Goal: Task Accomplishment & Management: Complete application form

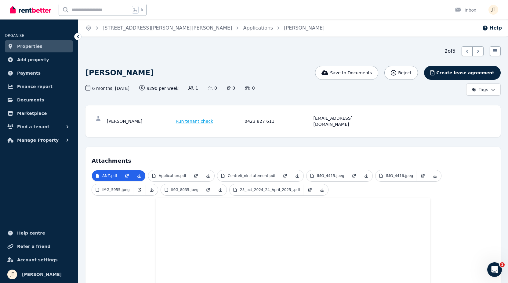
click at [192, 118] on span "Run tenant check" at bounding box center [195, 121] width 38 height 6
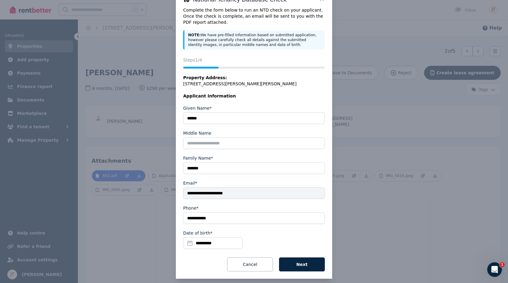
scroll to position [20, 0]
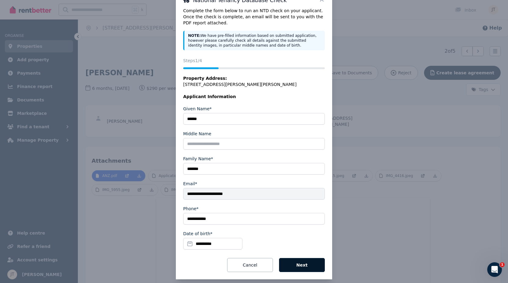
click at [306, 259] on button "Next" at bounding box center [302, 265] width 46 height 14
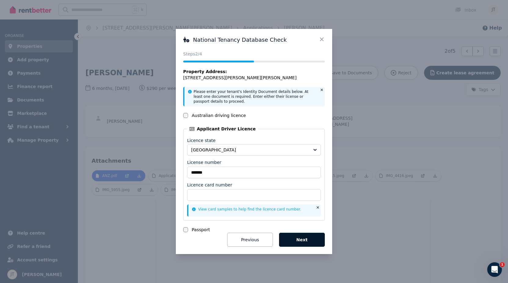
scroll to position [0, 0]
click at [298, 238] on button "Next" at bounding box center [302, 240] width 46 height 14
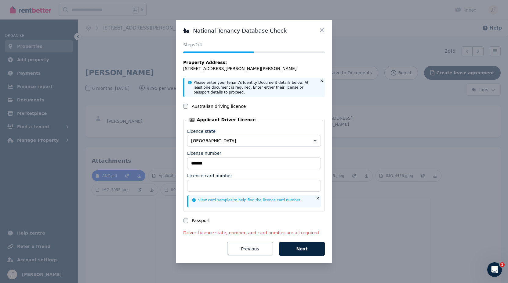
click at [320, 32] on icon at bounding box center [321, 30] width 6 height 6
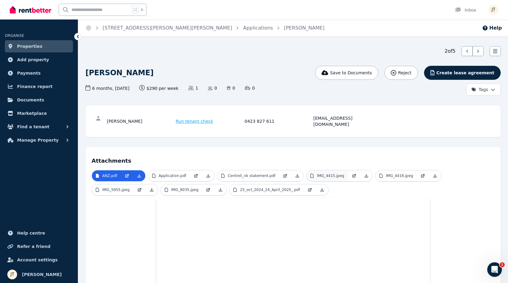
click at [340, 174] on p "IMG_4415.jpeg" at bounding box center [330, 176] width 27 height 5
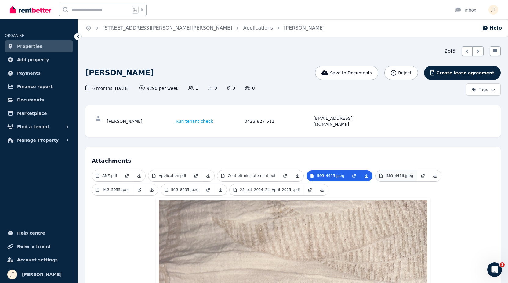
click at [404, 174] on p "IMG_4416.jpeg" at bounding box center [399, 176] width 27 height 5
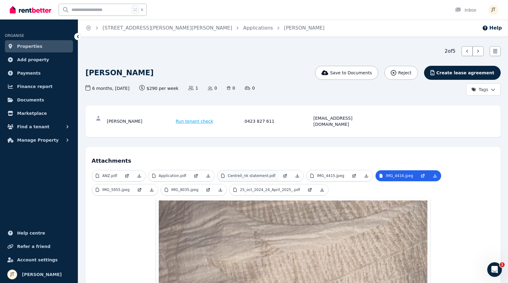
click at [267, 174] on p "Centreli_nk statement.pdf" at bounding box center [252, 176] width 48 height 5
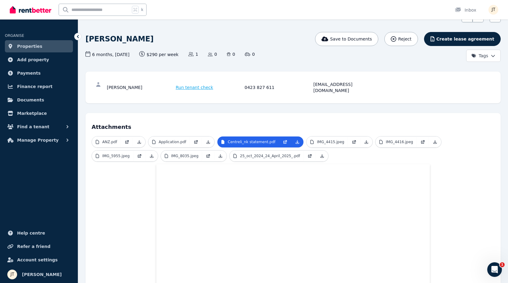
scroll to position [30, 0]
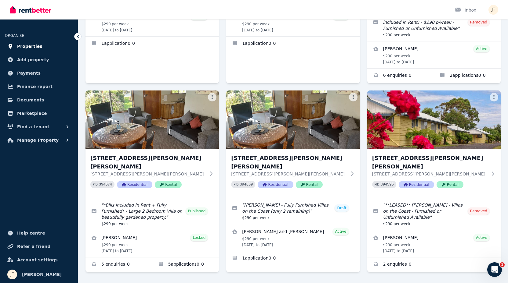
click at [21, 47] on span "Properties" at bounding box center [29, 46] width 25 height 7
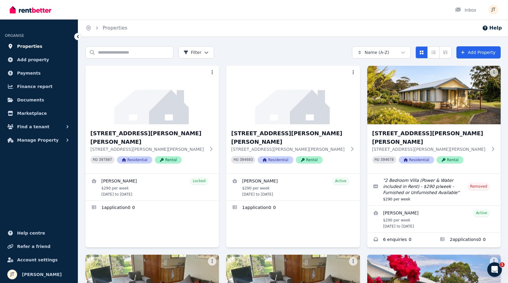
click at [26, 45] on span "Properties" at bounding box center [29, 46] width 25 height 7
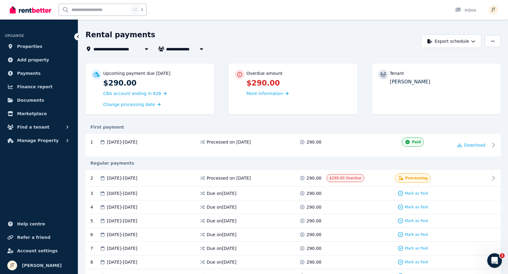
scroll to position [17, 0]
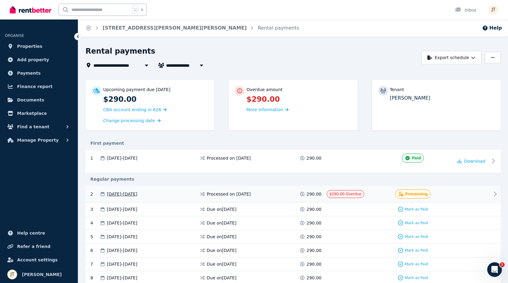
click at [459, 194] on div at bounding box center [471, 194] width 37 height 9
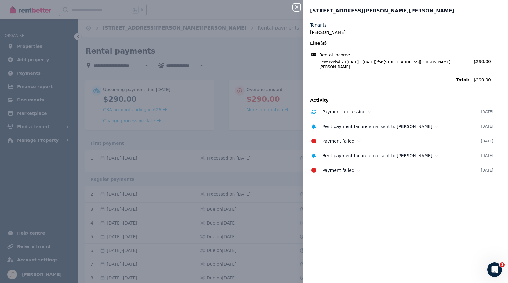
click at [298, 5] on icon "button" at bounding box center [296, 7] width 7 height 5
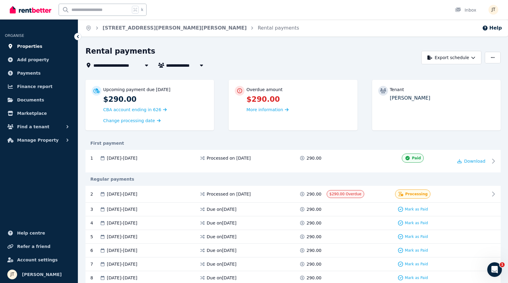
click at [24, 47] on span "Properties" at bounding box center [29, 46] width 25 height 7
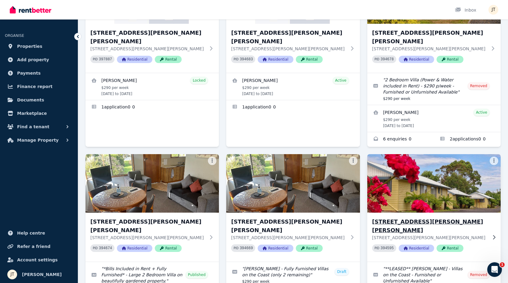
scroll to position [148, 0]
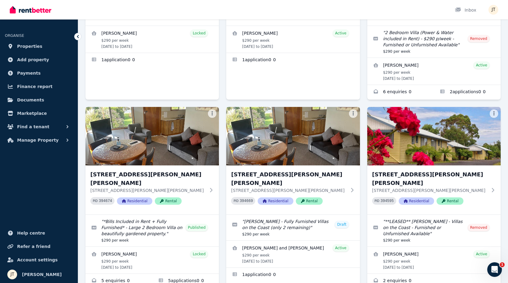
click at [495, 269] on icon "Open Intercom Messenger" at bounding box center [494, 270] width 4 height 5
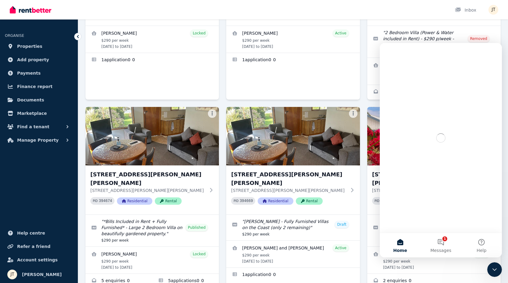
scroll to position [0, 0]
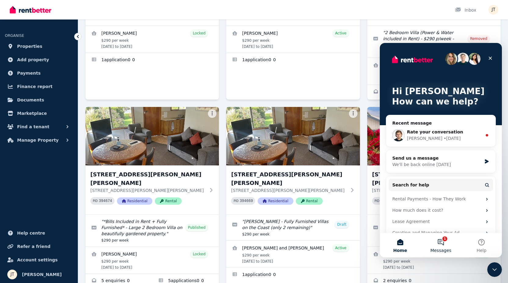
click at [441, 243] on button "1 Messages" at bounding box center [440, 245] width 41 height 24
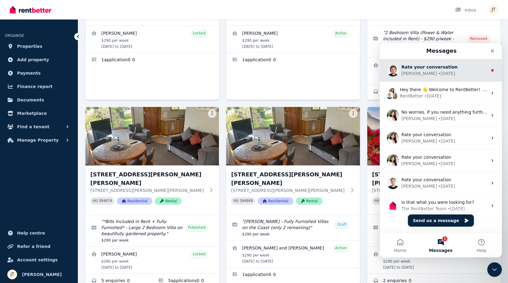
click at [444, 77] on div "Dan • 1d ago" at bounding box center [444, 73] width 86 height 6
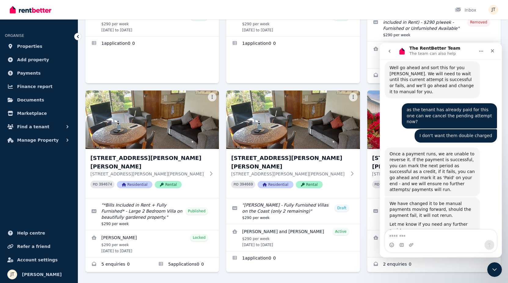
scroll to position [926, 0]
type textarea "********"
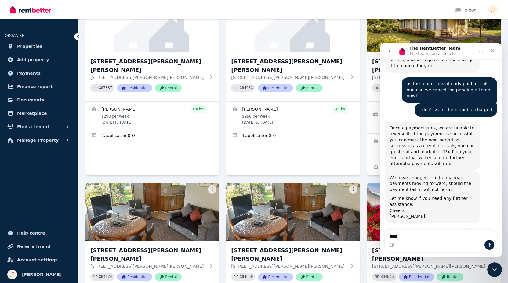
scroll to position [69, 0]
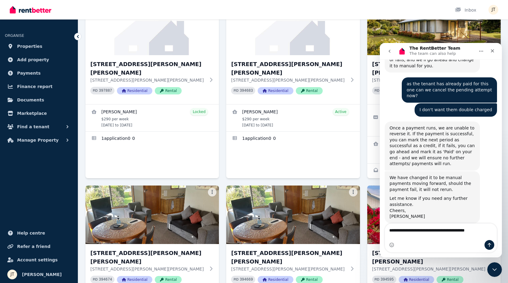
type textarea "**********"
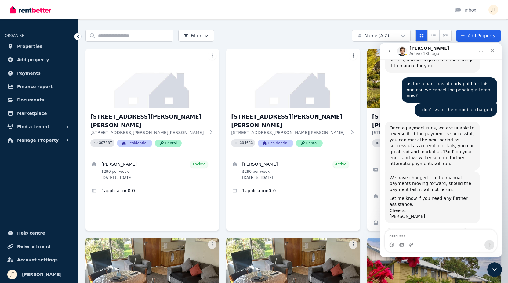
scroll to position [980, 0]
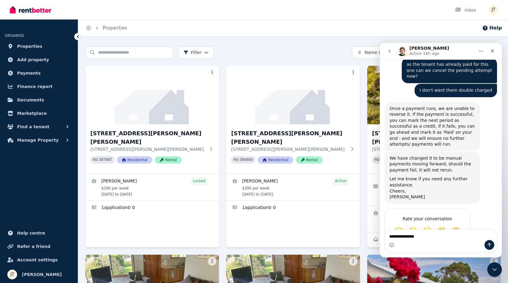
type textarea "**********"
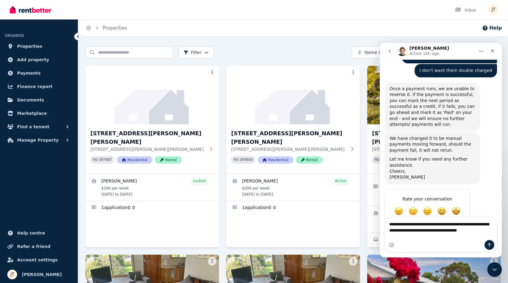
scroll to position [1006, 0]
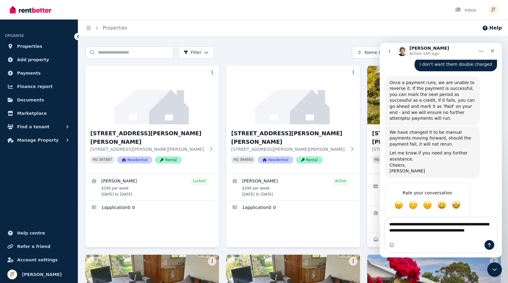
type textarea "**********"
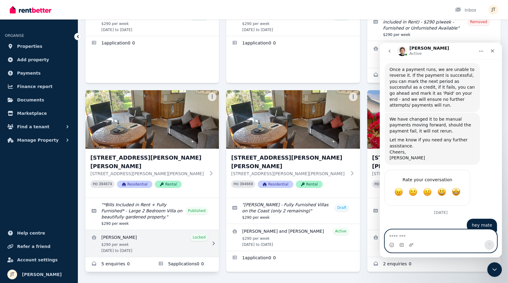
scroll to position [164, 0]
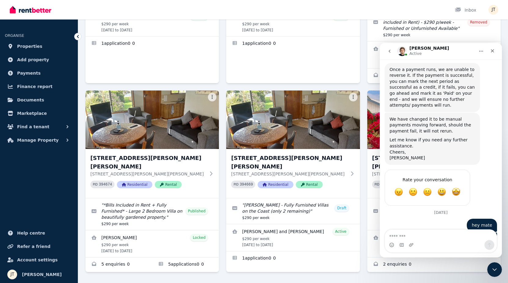
click at [494, 270] on icon "Close Intercom Messenger" at bounding box center [494, 269] width 7 height 7
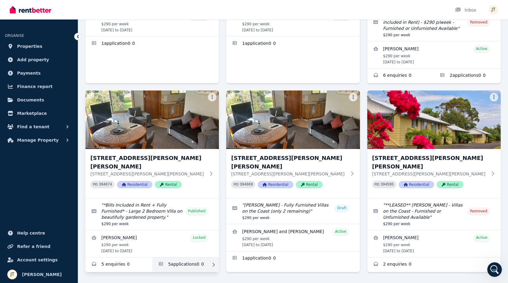
click at [178, 258] on link "Applications for 6/21 Andrew St, Strahan" at bounding box center [185, 265] width 67 height 15
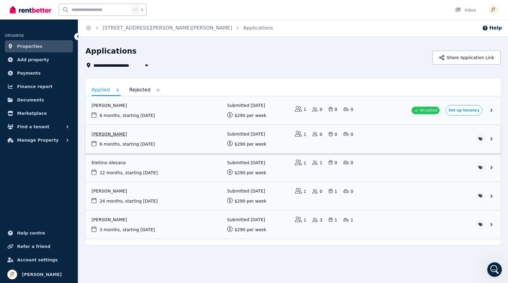
click at [123, 132] on link "View application: Kineta Tatnell" at bounding box center [292, 139] width 415 height 28
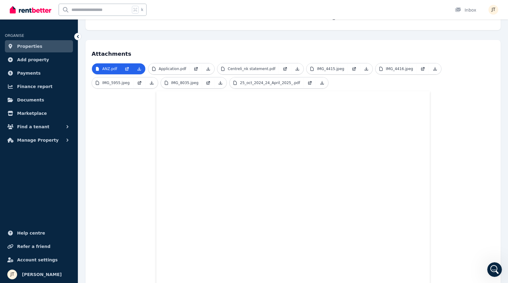
scroll to position [83, 0]
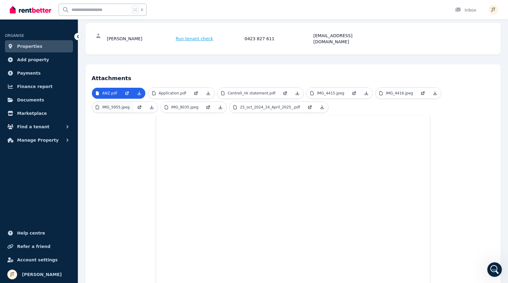
click at [121, 105] on p "IMG_5955.jpeg" at bounding box center [115, 107] width 27 height 5
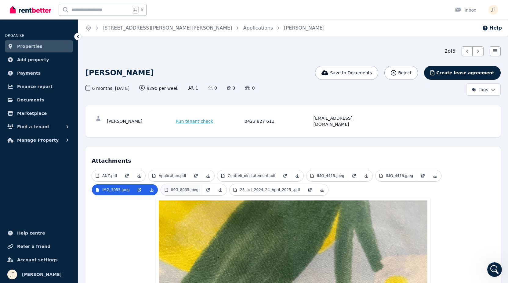
click at [192, 188] on p "IMG_8035.jpeg" at bounding box center [184, 190] width 27 height 5
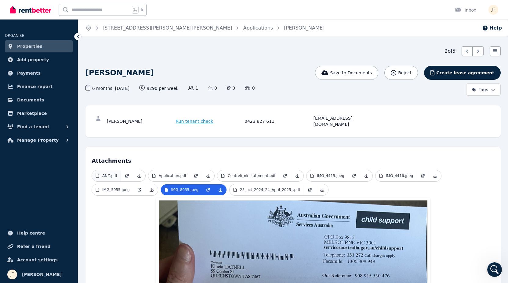
click at [116, 174] on p "ANZ.pdf" at bounding box center [109, 176] width 15 height 5
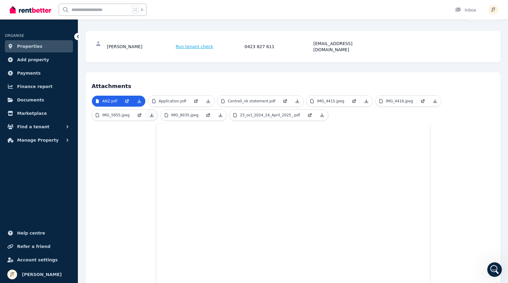
scroll to position [50, 0]
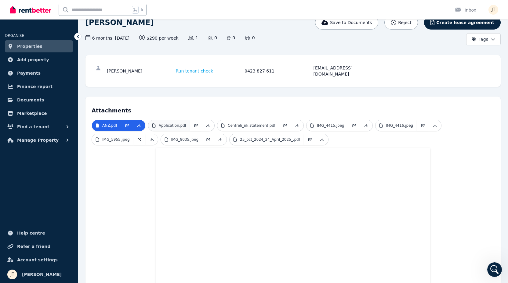
click at [177, 123] on p "Application.pdf" at bounding box center [172, 125] width 27 height 5
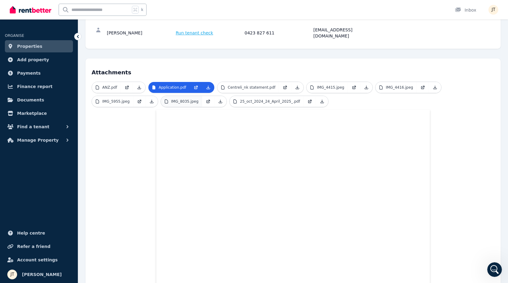
scroll to position [114, 0]
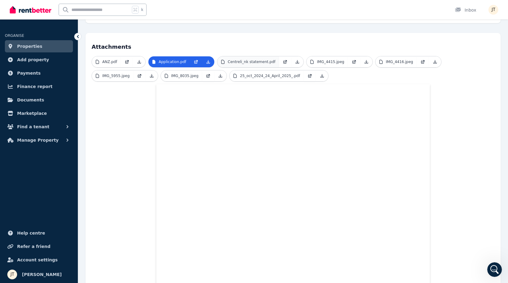
click at [244, 59] on p "Centreli_nk statement.pdf" at bounding box center [252, 61] width 48 height 5
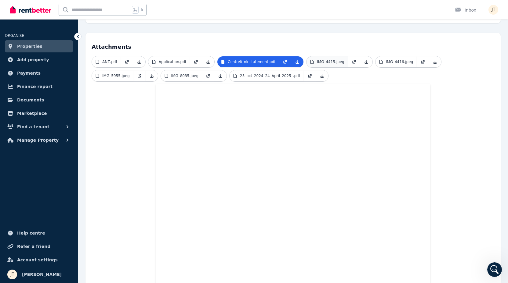
click at [327, 60] on link "IMG_4415.jpeg" at bounding box center [326, 61] width 41 height 11
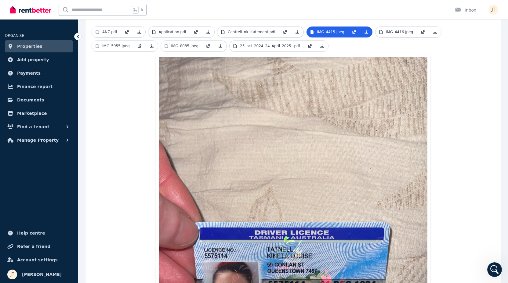
scroll to position [139, 0]
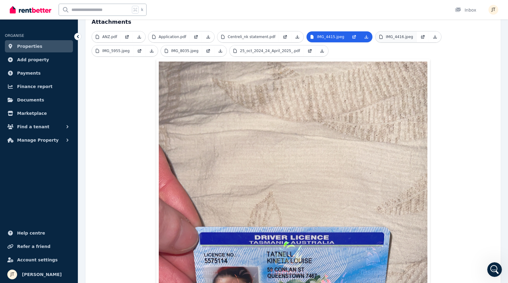
click at [389, 34] on p "IMG_4416.jpeg" at bounding box center [399, 36] width 27 height 5
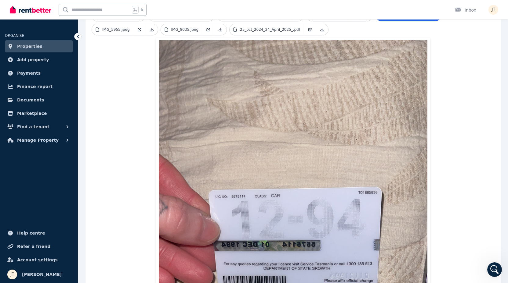
scroll to position [145, 0]
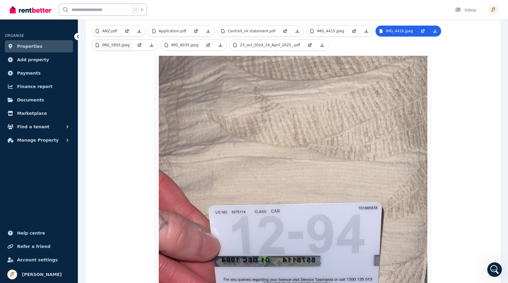
click at [117, 44] on link "IMG_5955.jpeg" at bounding box center [112, 45] width 41 height 11
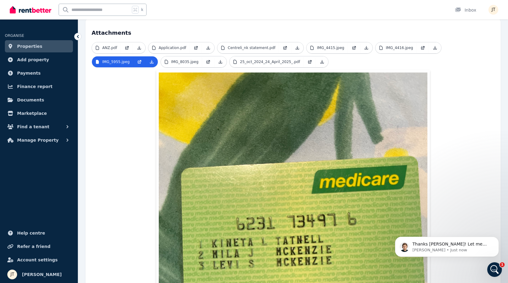
scroll to position [94, 0]
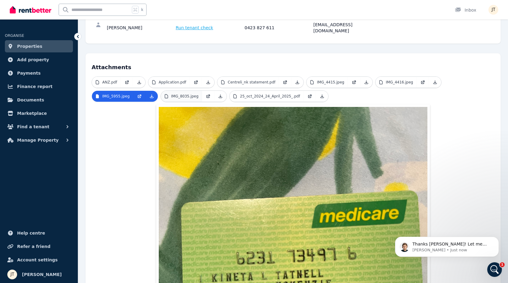
click at [175, 94] on p "IMG_8035.jpeg" at bounding box center [184, 96] width 27 height 5
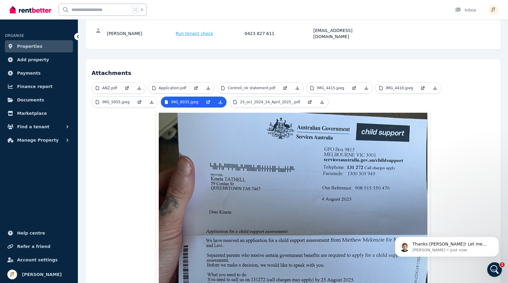
scroll to position [74, 0]
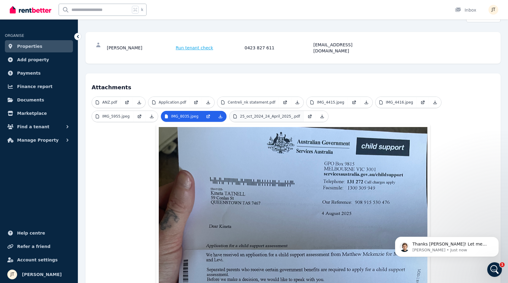
click at [275, 113] on link "25_oct_2024_24_April_2025_.pdf" at bounding box center [266, 116] width 74 height 11
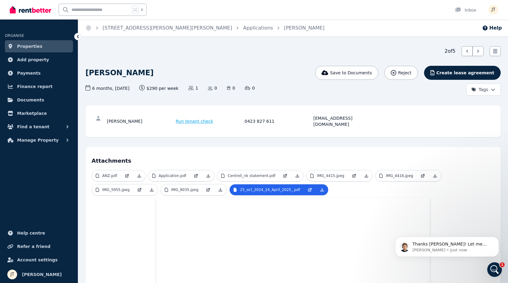
scroll to position [0, 0]
click at [44, 47] on link "Properties" at bounding box center [39, 46] width 68 height 12
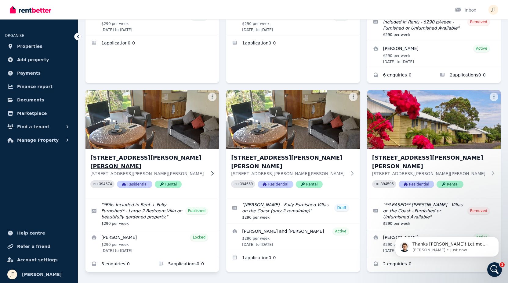
scroll to position [164, 0]
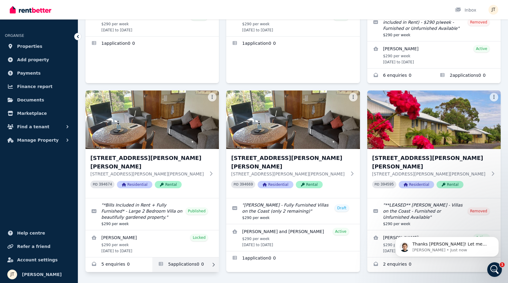
click at [182, 258] on link "Applications for 6/21 Andrew St, Strahan" at bounding box center [185, 265] width 67 height 15
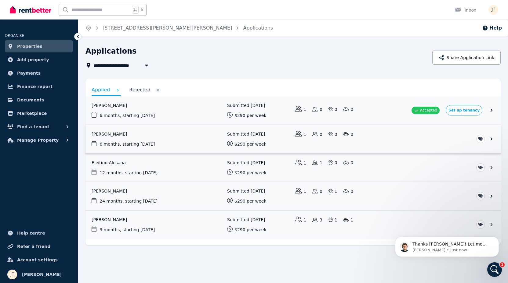
click at [121, 138] on link "View application: Kineta Tatnell" at bounding box center [292, 139] width 415 height 28
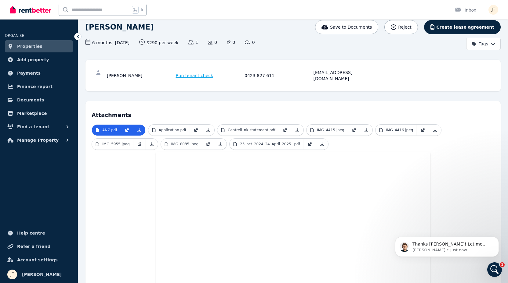
scroll to position [41, 0]
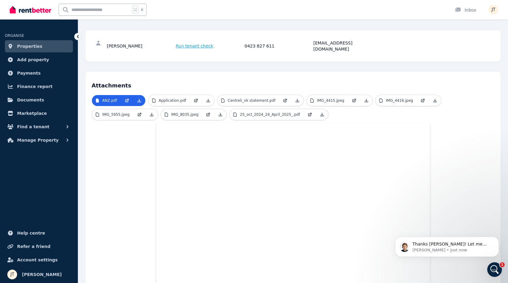
scroll to position [112, 0]
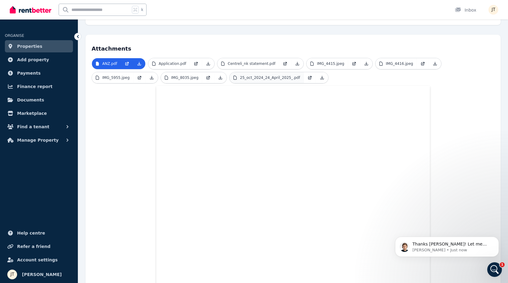
click at [267, 72] on link "25_oct_2024_24_April_2025_.pdf" at bounding box center [266, 77] width 74 height 11
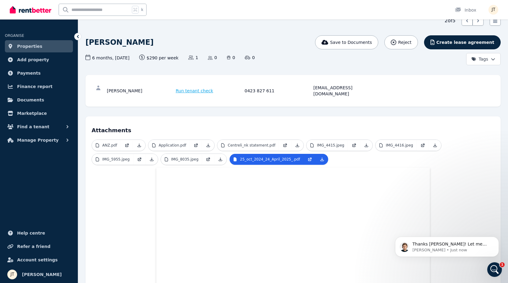
scroll to position [17, 0]
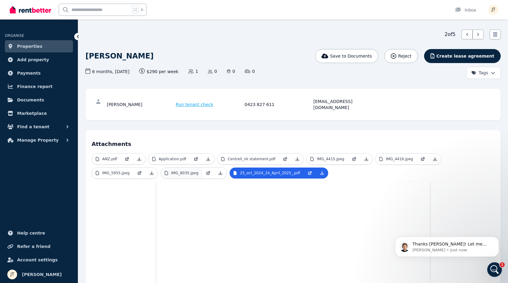
click at [185, 171] on p "IMG_8035.jpeg" at bounding box center [184, 173] width 27 height 5
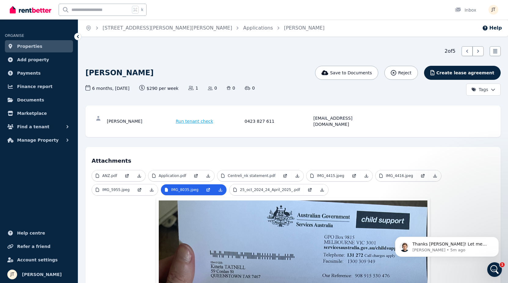
scroll to position [0, 0]
click at [264, 188] on p "25_oct_2024_24_April_2025_.pdf" at bounding box center [270, 190] width 60 height 5
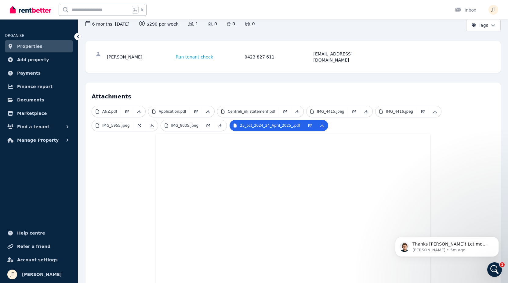
scroll to position [30, 0]
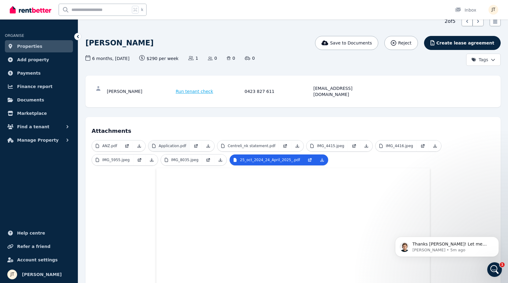
click at [170, 144] on p "Application.pdf" at bounding box center [172, 146] width 27 height 5
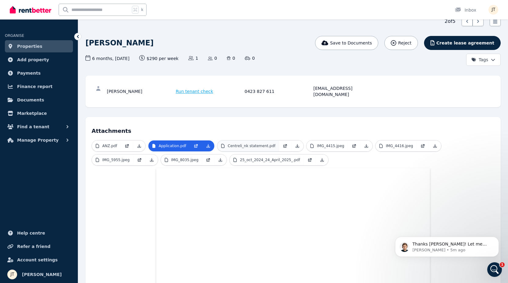
click at [231, 144] on p "Centreli_nk statement.pdf" at bounding box center [252, 146] width 48 height 5
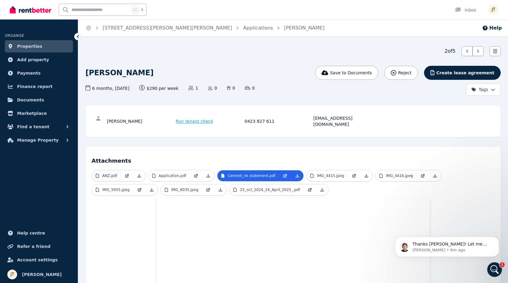
scroll to position [0, 0]
click at [177, 174] on p "Application.pdf" at bounding box center [172, 176] width 27 height 5
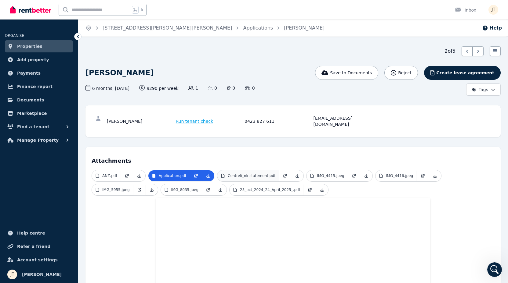
click at [243, 173] on link "Centreli_nk statement.pdf" at bounding box center [248, 176] width 62 height 11
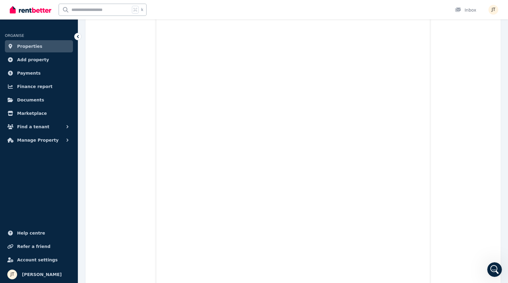
scroll to position [1058, 0]
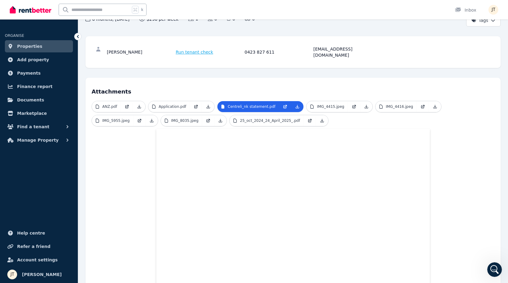
scroll to position [24, 0]
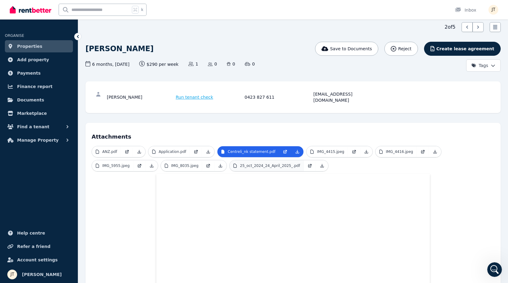
click at [267, 164] on p "25_oct_2024_24_April_2025_.pdf" at bounding box center [270, 166] width 60 height 5
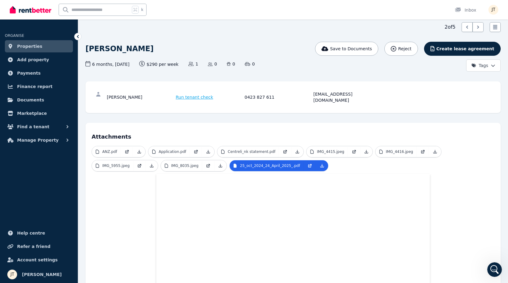
scroll to position [92, 0]
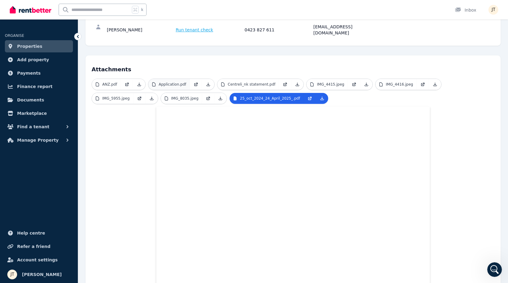
click at [159, 82] on p "Application.pdf" at bounding box center [172, 84] width 27 height 5
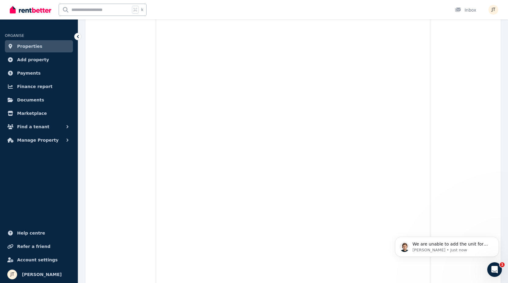
scroll to position [0, 0]
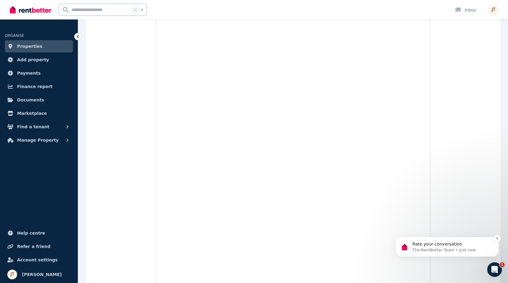
click at [448, 250] on p "The RentBetter Team • Just now" at bounding box center [451, 250] width 79 height 5
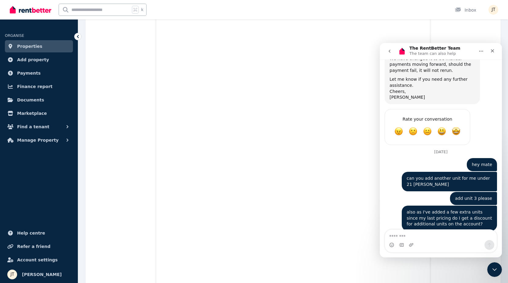
scroll to position [1143, 0]
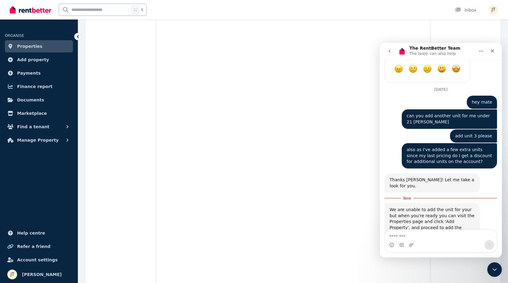
click at [391, 54] on button "go back" at bounding box center [389, 51] width 12 height 12
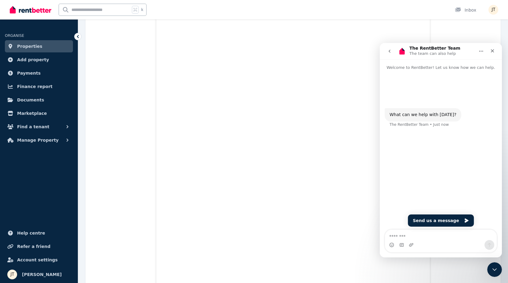
scroll to position [0, 0]
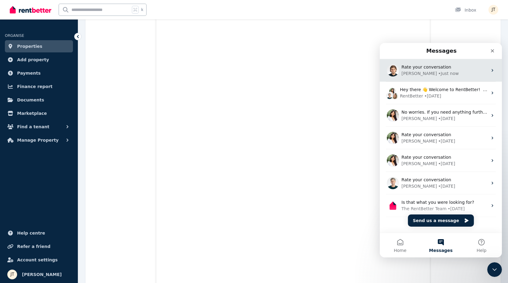
click at [421, 77] on div "Rate your conversation Dan • Just now" at bounding box center [440, 70] width 122 height 23
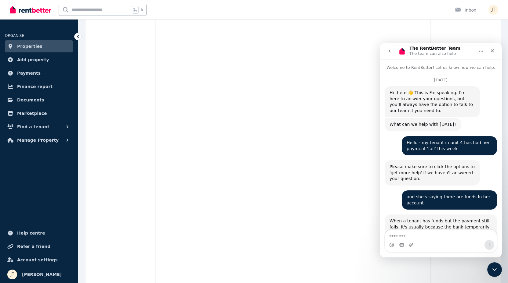
scroll to position [1133, 0]
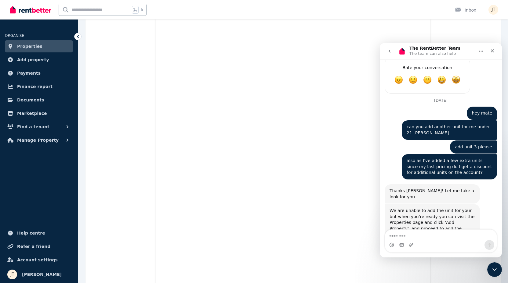
click at [390, 52] on icon "go back" at bounding box center [389, 51] width 2 height 3
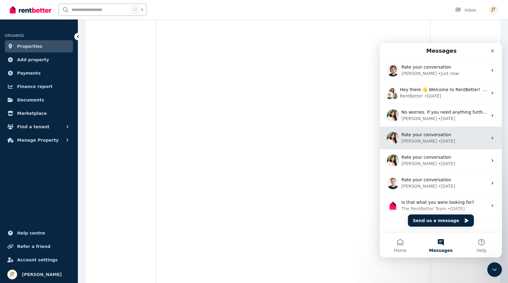
scroll to position [0, 0]
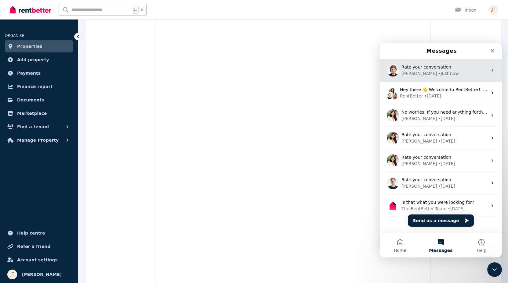
click at [427, 69] on span "Rate your conversation" at bounding box center [426, 67] width 50 height 5
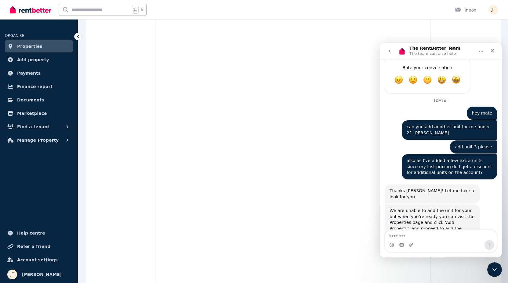
scroll to position [1133, 0]
type textarea "*****"
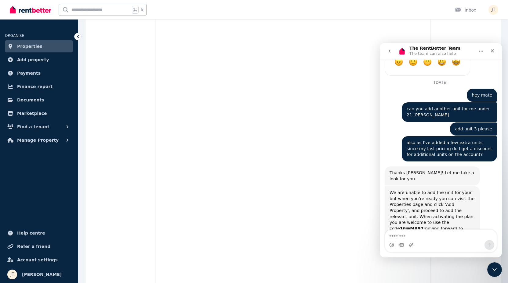
scroll to position [494, 0]
click at [44, 47] on link "Properties" at bounding box center [39, 46] width 68 height 12
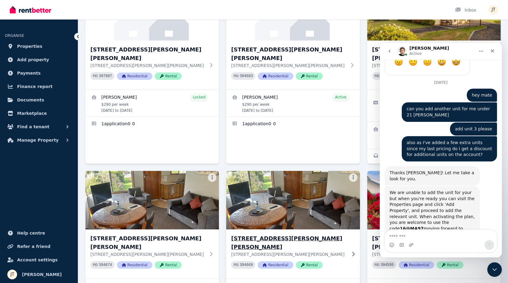
scroll to position [84, 0]
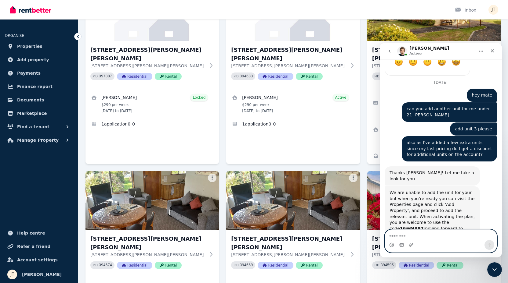
click at [412, 238] on textarea "Message…" at bounding box center [441, 235] width 112 height 10
type textarea "*"
type textarea "**********"
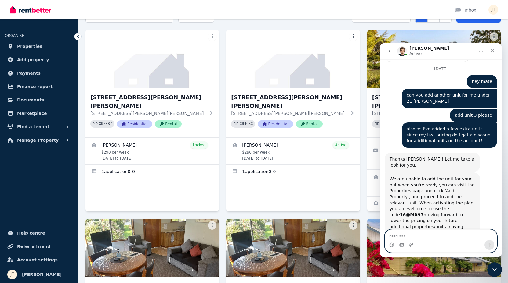
scroll to position [0, 0]
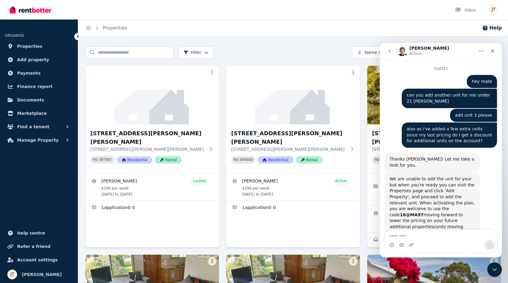
click at [490, 12] on img "button" at bounding box center [493, 10] width 10 height 10
drag, startPoint x: 494, startPoint y: 51, endPoint x: 873, endPoint y: 94, distance: 381.9
click at [494, 51] on icon "Close" at bounding box center [492, 51] width 5 height 5
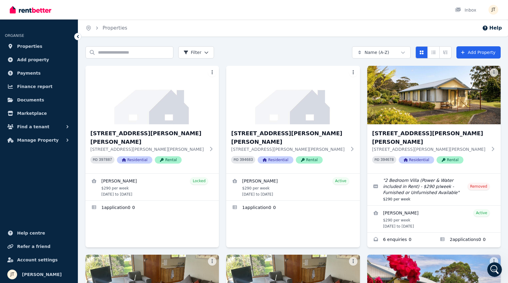
click at [495, 14] on div "Open user menu" at bounding box center [493, 10] width 10 height 10
click at [495, 13] on img "button" at bounding box center [493, 10] width 10 height 10
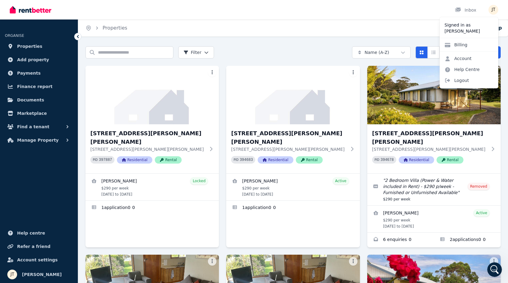
click at [492, 11] on img "button" at bounding box center [493, 10] width 10 height 10
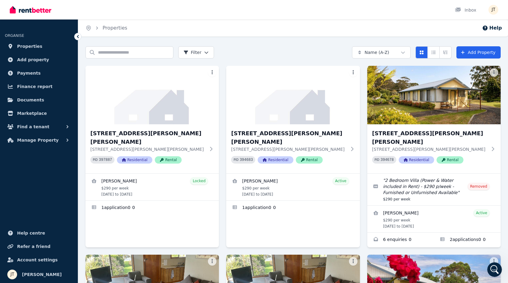
click at [492, 267] on icon "Open Intercom Messenger" at bounding box center [494, 270] width 10 height 10
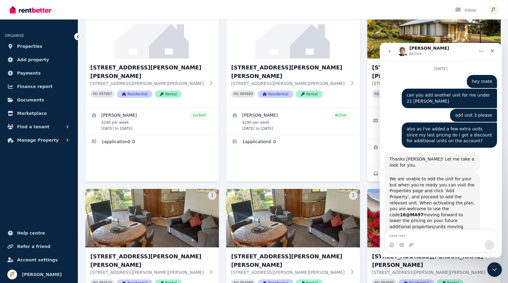
scroll to position [62, 0]
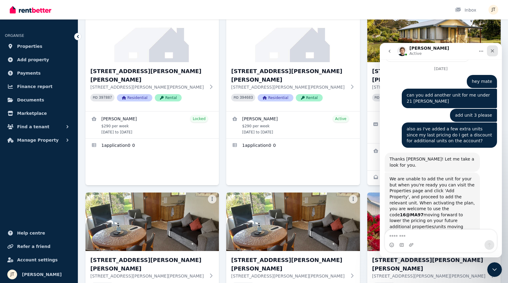
click at [493, 51] on icon "Close" at bounding box center [492, 51] width 5 height 5
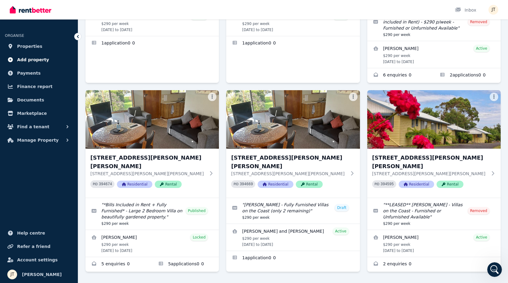
scroll to position [164, 0]
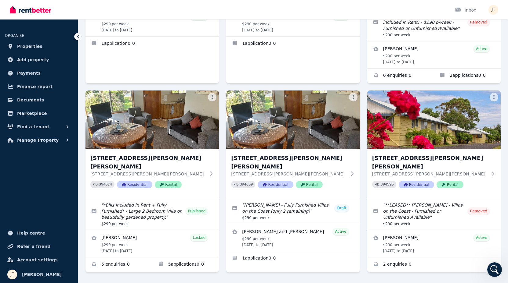
click at [489, 266] on div "Open Intercom Messenger" at bounding box center [494, 270] width 20 height 20
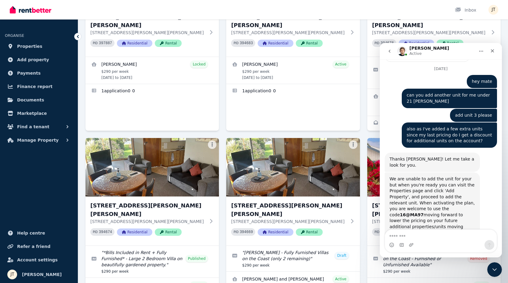
scroll to position [1188, 0]
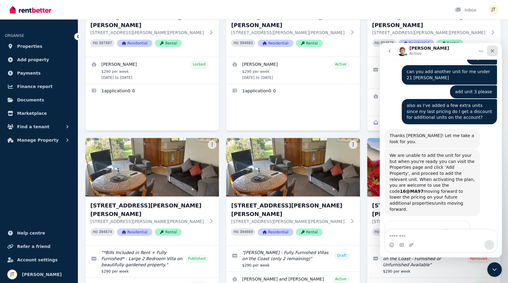
click at [493, 52] on icon "Close" at bounding box center [492, 50] width 3 height 3
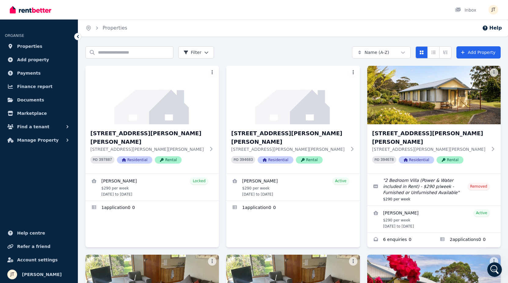
scroll to position [0, 0]
click at [474, 55] on link "Add Property" at bounding box center [478, 52] width 44 height 12
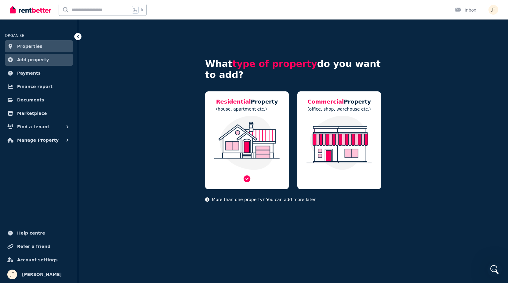
click at [245, 114] on div "Residential Property (house, apartment etc.)" at bounding box center [247, 141] width 84 height 98
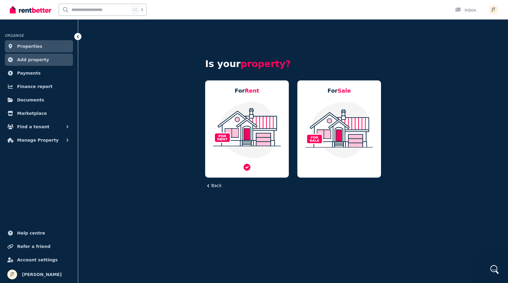
click at [246, 92] on span "Rent" at bounding box center [252, 91] width 15 height 6
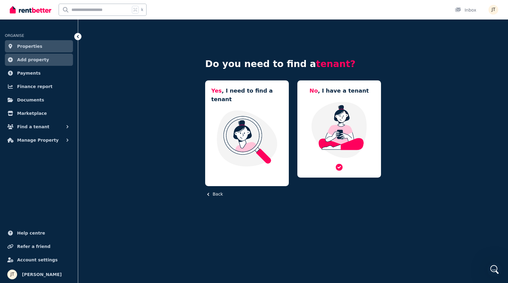
click at [327, 123] on img at bounding box center [338, 129] width 71 height 57
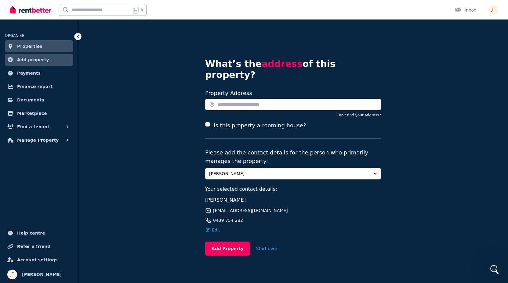
click at [38, 46] on span "Properties" at bounding box center [29, 46] width 25 height 7
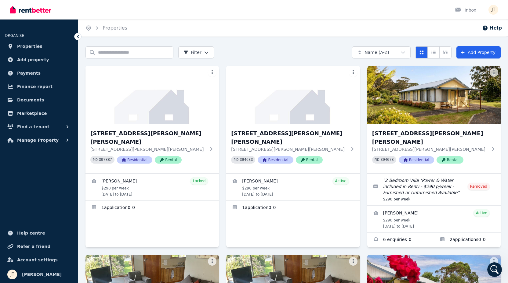
click at [492, 266] on div "Open Intercom Messenger" at bounding box center [494, 270] width 20 height 20
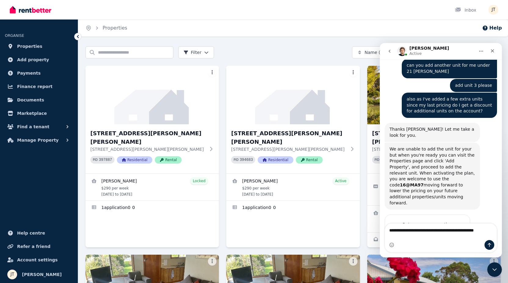
scroll to position [1200, 0]
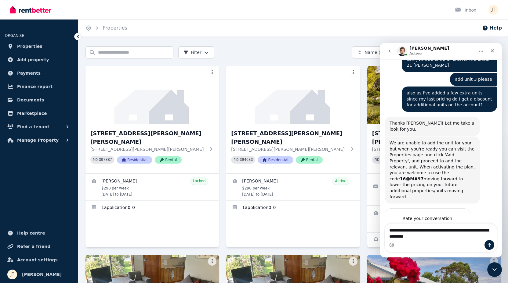
type textarea "**********"
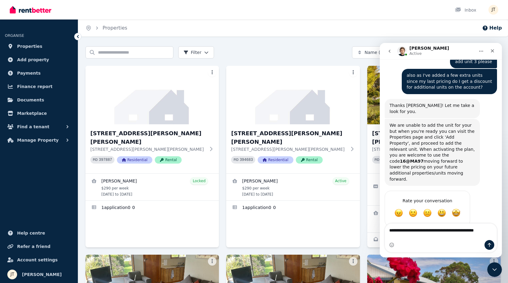
scroll to position [1224, 0]
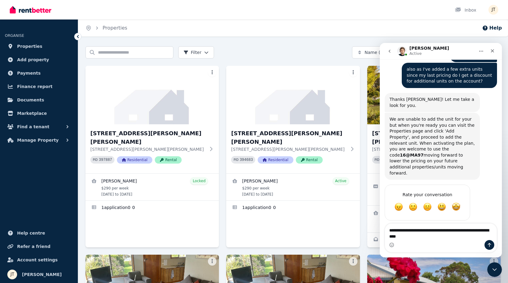
type textarea "**********"
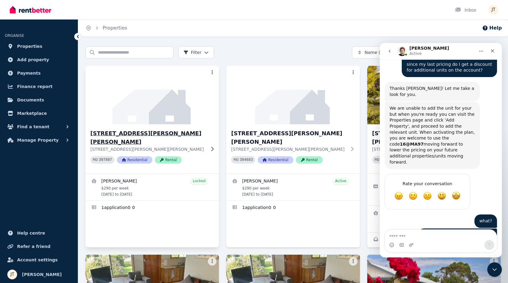
scroll to position [1273, 0]
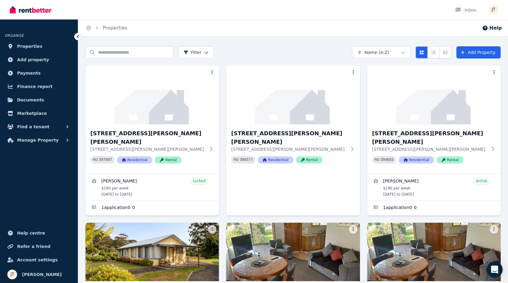
click at [496, 270] on icon "Open Intercom Messenger" at bounding box center [494, 270] width 7 height 8
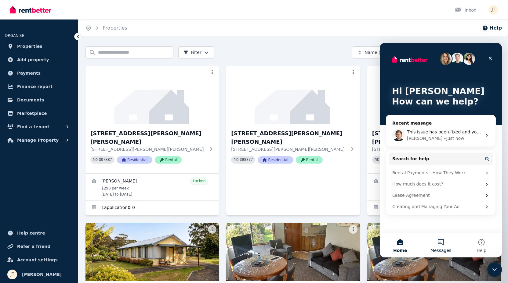
click at [443, 238] on button "Messages" at bounding box center [440, 245] width 41 height 24
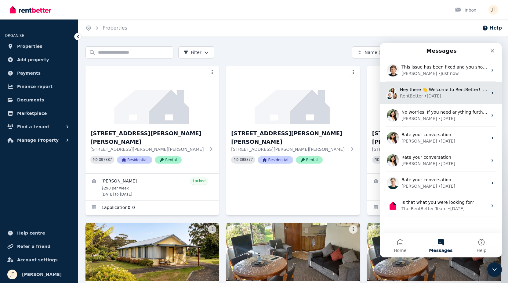
click at [428, 82] on div "Hey there 👋 Welcome to RentBetter! On RentBetter, taking control and managing y…" at bounding box center [440, 93] width 122 height 23
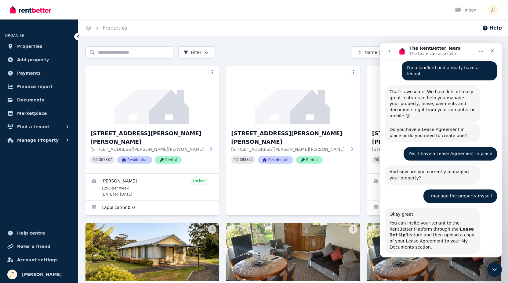
scroll to position [103, 0]
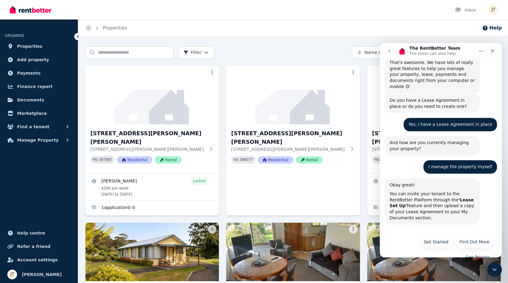
click at [390, 54] on button "go back" at bounding box center [389, 51] width 12 height 12
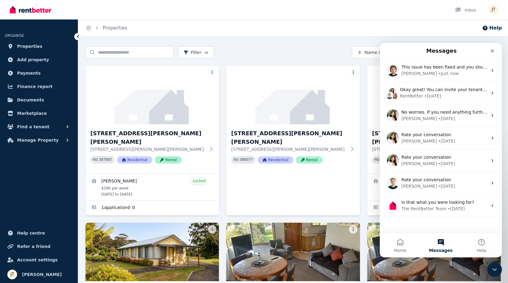
scroll to position [0, 0]
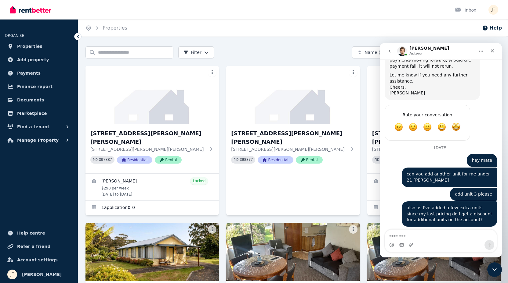
scroll to position [1273, 0]
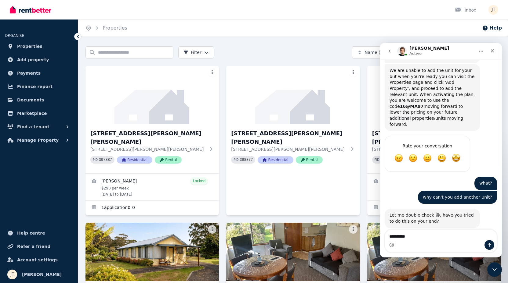
type textarea "**********"
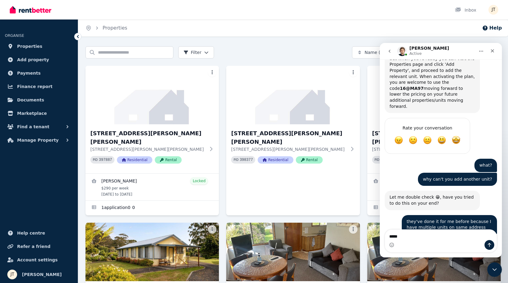
type textarea "******"
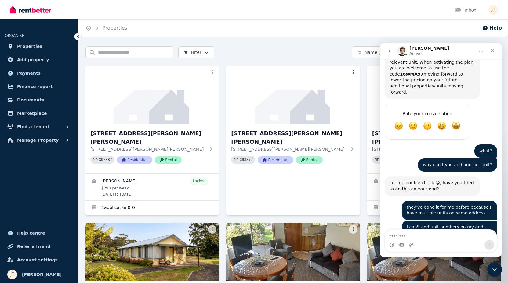
scroll to position [1305, 0]
